Goal: Information Seeking & Learning: Find contact information

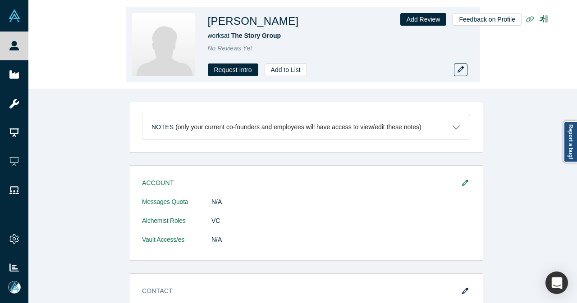
scroll to position [715, 0]
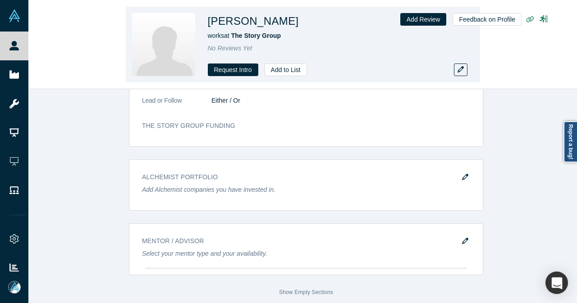
click at [30, 40] on div "Brent Herd works at The Story Group No Reviews Yet Request Intro Add to List Ad…" at bounding box center [302, 44] width 549 height 89
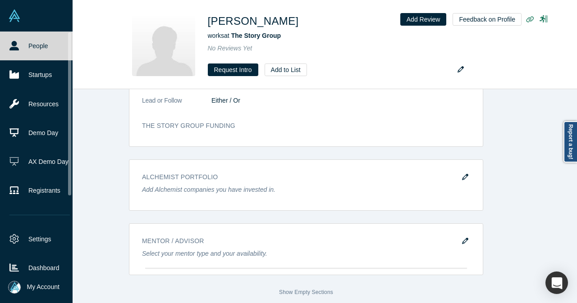
click at [26, 43] on link "People" at bounding box center [39, 46] width 79 height 29
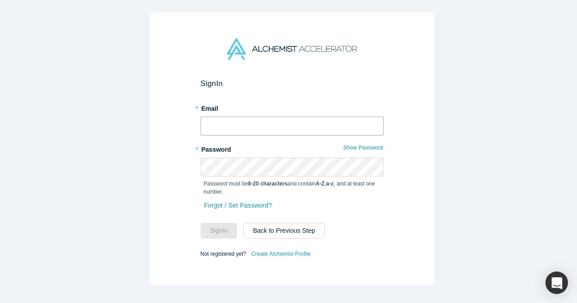
click at [245, 125] on input "text" at bounding box center [292, 126] width 183 height 19
type input "a"
click at [245, 125] on input "text" at bounding box center [292, 126] width 183 height 19
type input "[EMAIL_ADDRESS][DOMAIN_NAME]"
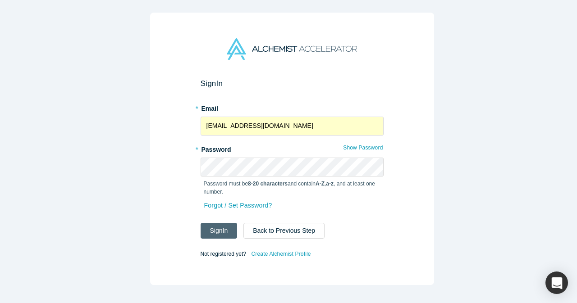
click at [224, 227] on button "Sign In" at bounding box center [219, 231] width 37 height 16
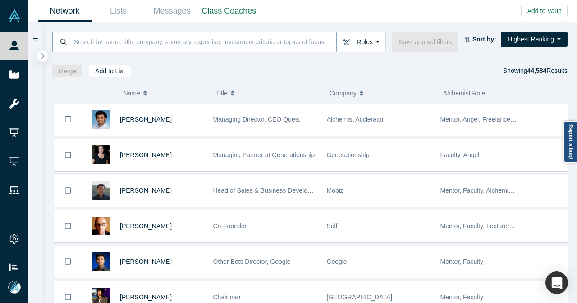
click at [234, 42] on input at bounding box center [204, 41] width 263 height 21
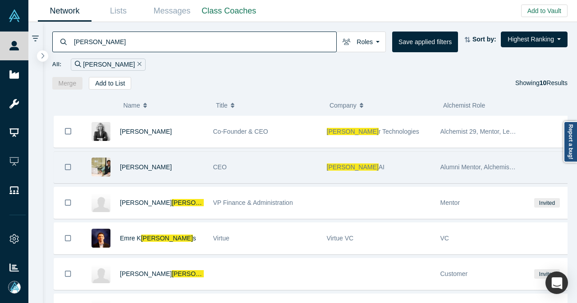
click at [372, 167] on div "[PERSON_NAME]" at bounding box center [379, 167] width 104 height 31
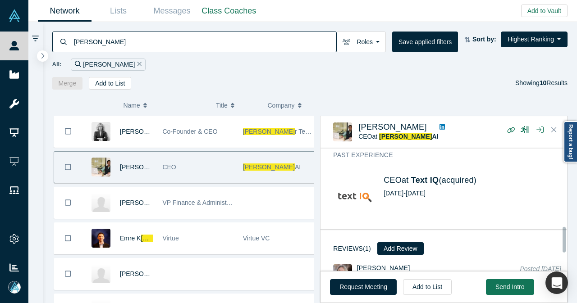
scroll to position [361, 0]
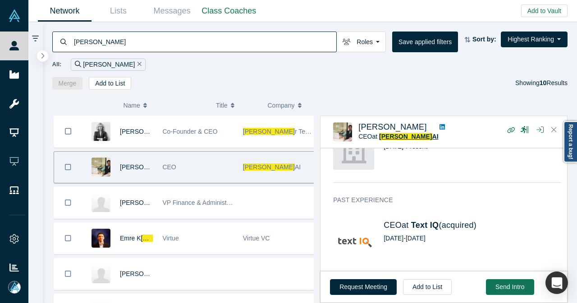
click at [388, 138] on span "[PERSON_NAME]" at bounding box center [405, 136] width 53 height 7
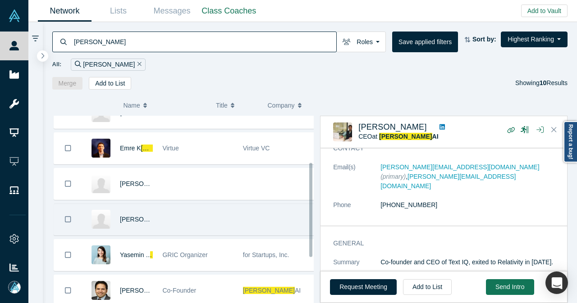
scroll to position [180, 0]
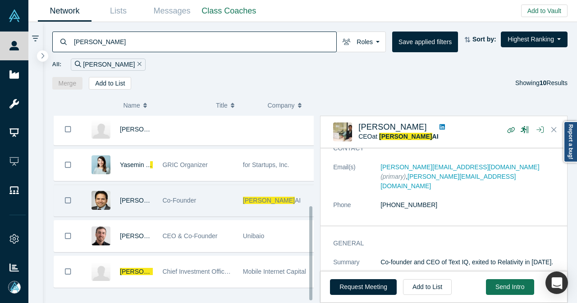
click at [209, 199] on div "Co-Founder" at bounding box center [197, 200] width 71 height 31
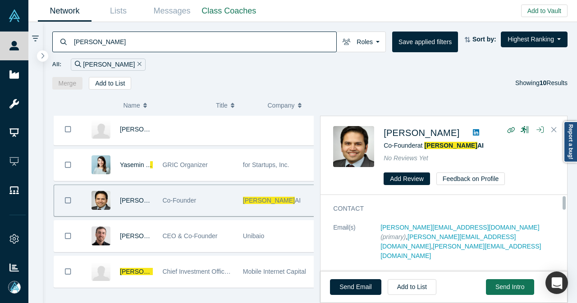
scroll to position [90, 0]
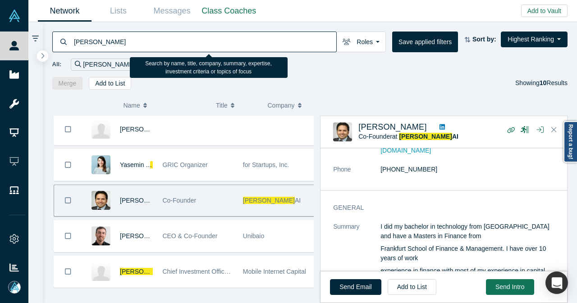
drag, startPoint x: 119, startPoint y: 47, endPoint x: 68, endPoint y: 50, distance: 51.5
click at [69, 50] on div "[PERSON_NAME]" at bounding box center [194, 42] width 284 height 21
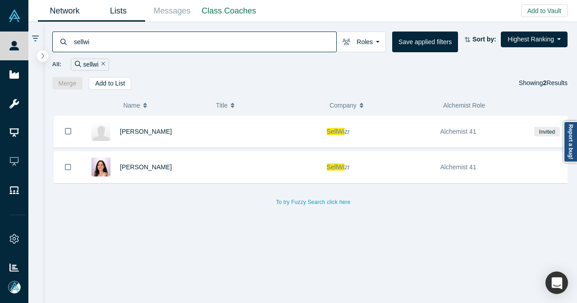
type input "sellwi"
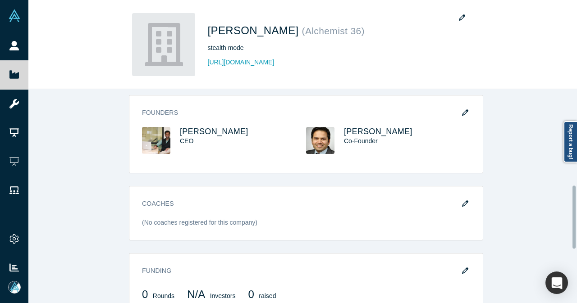
scroll to position [284, 0]
